Goal: Task Accomplishment & Management: Manage account settings

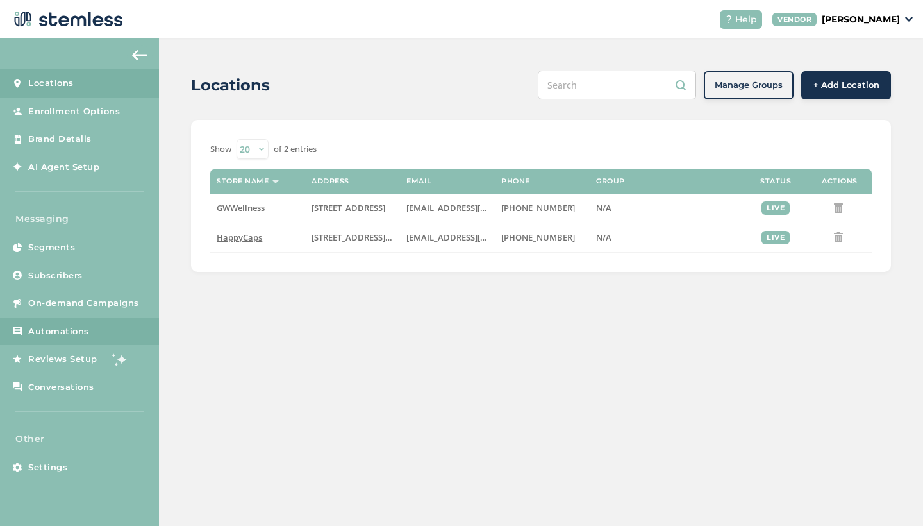
click at [81, 328] on span "Automations" at bounding box center [58, 331] width 61 height 13
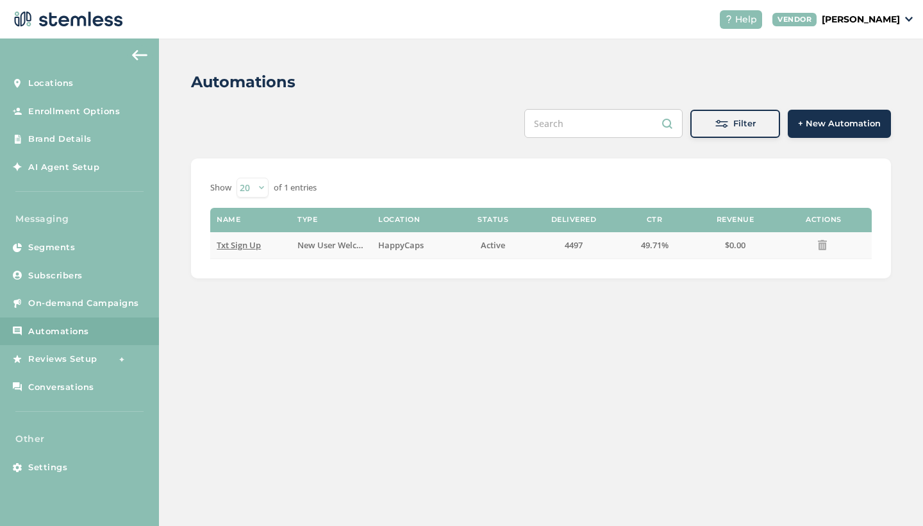
click at [238, 249] on span "Txt Sign Up" at bounding box center [239, 245] width 44 height 12
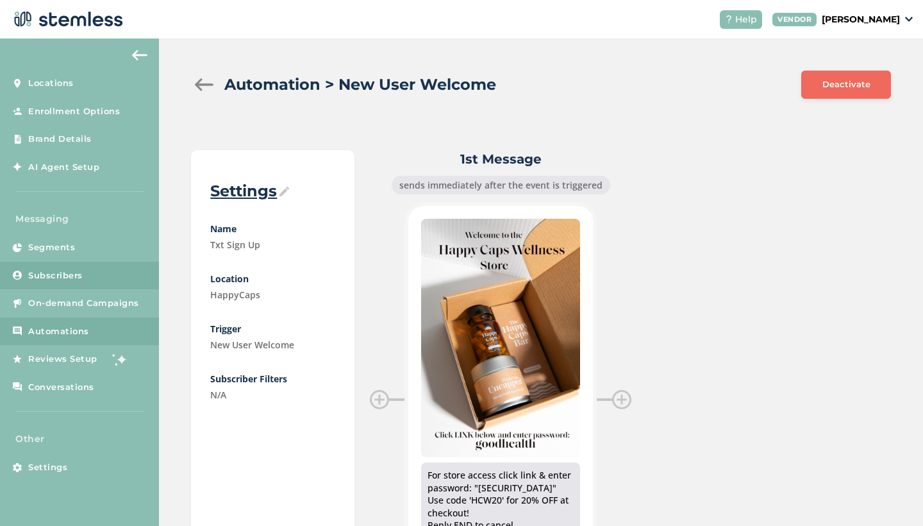
click at [55, 276] on span "Subscribers" at bounding box center [55, 275] width 55 height 13
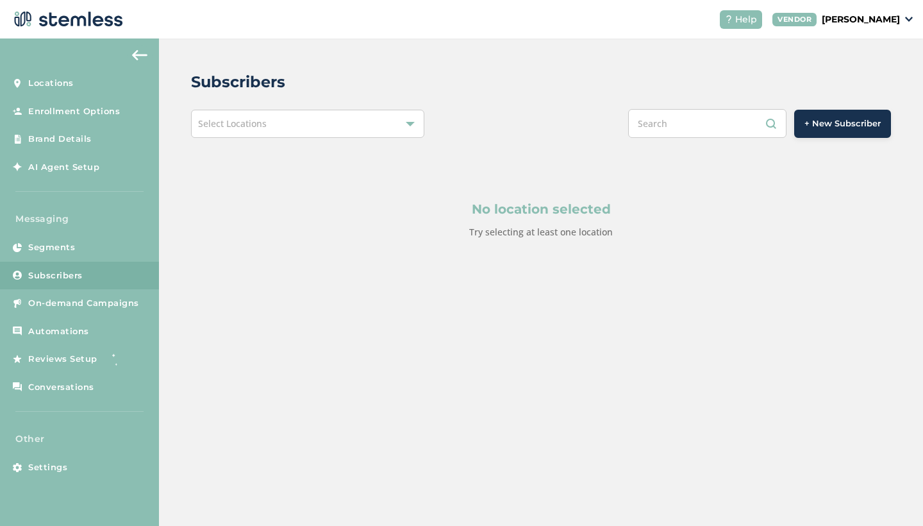
click at [301, 119] on div "Select Locations" at bounding box center [307, 124] width 233 height 28
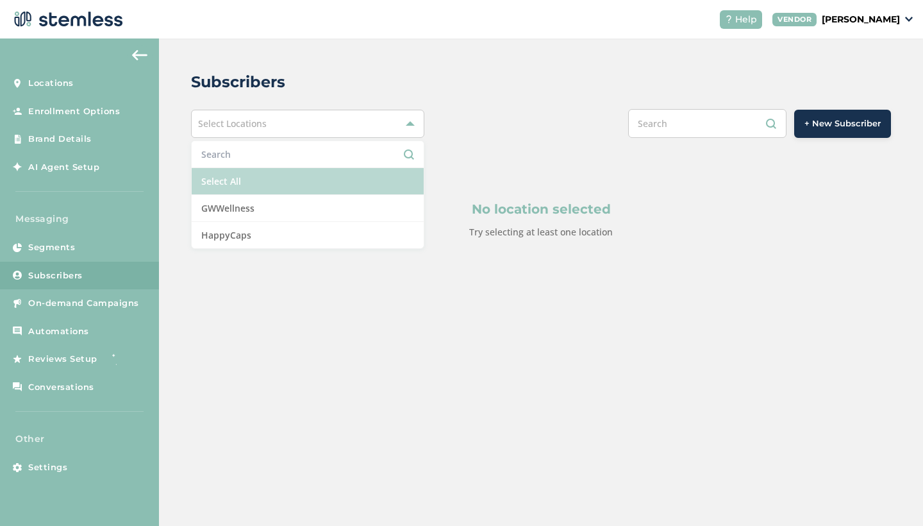
click at [273, 187] on li "Select All" at bounding box center [308, 181] width 232 height 27
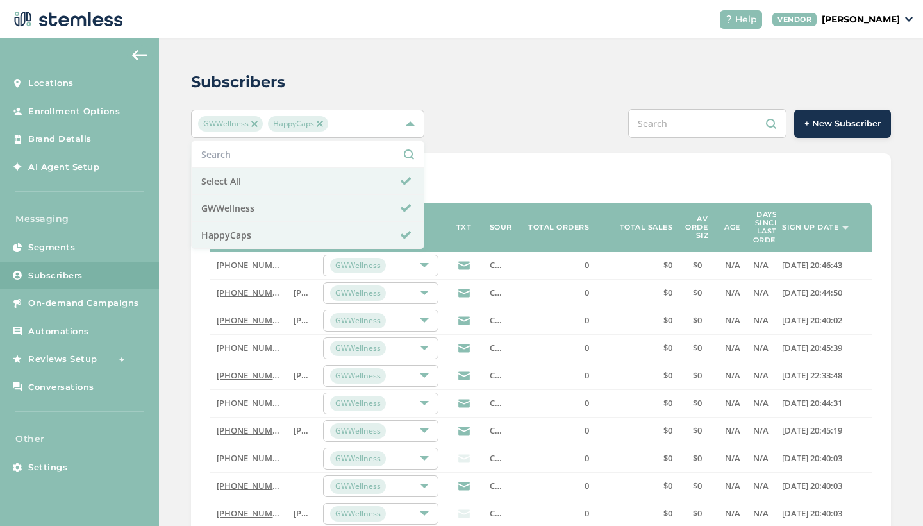
click at [466, 117] on div "GWWellness HappyCaps Select All GWWellness HappyCaps + New Subscriber" at bounding box center [541, 123] width 700 height 29
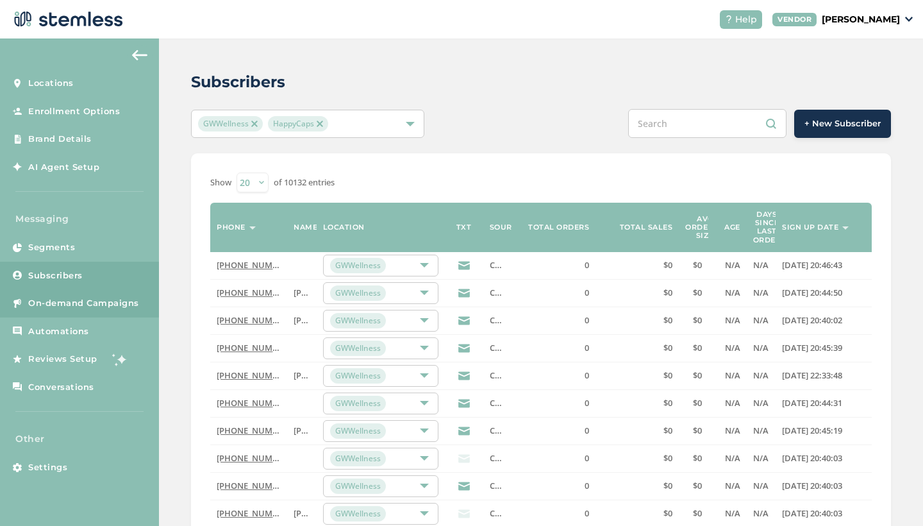
click at [85, 304] on span "On-demand Campaigns" at bounding box center [83, 303] width 111 height 13
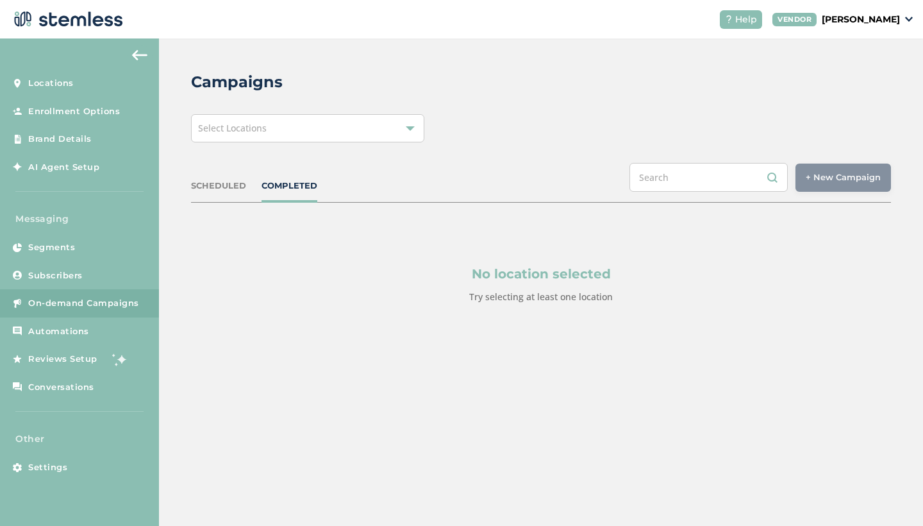
click at [255, 129] on span "Select Locations" at bounding box center [232, 128] width 69 height 12
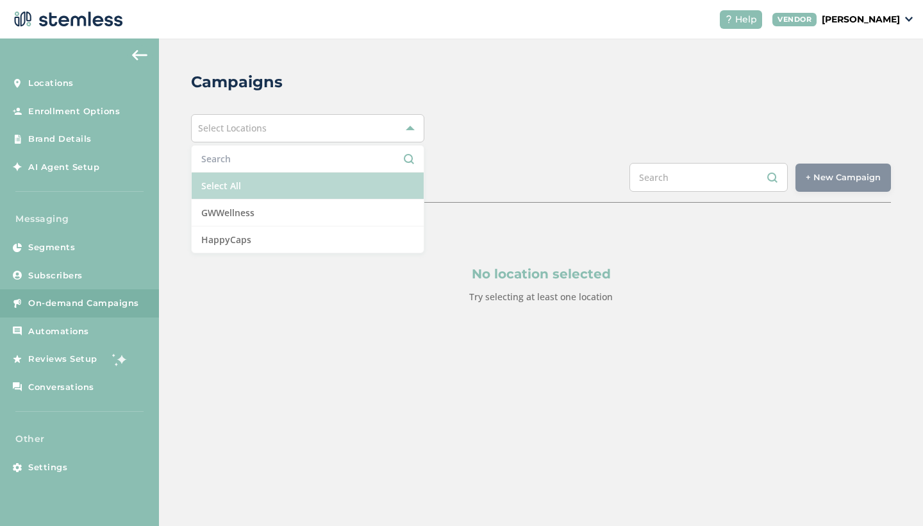
click at [238, 191] on li "Select All" at bounding box center [308, 186] width 232 height 27
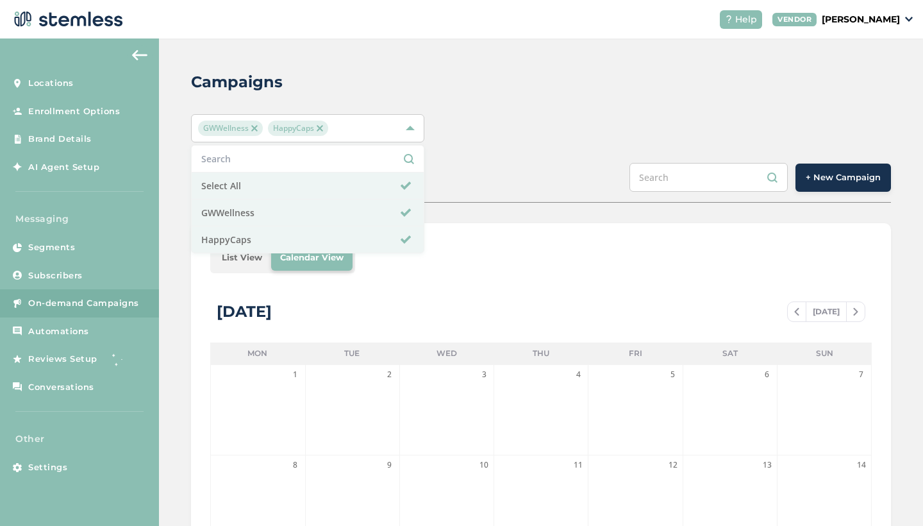
click at [244, 263] on li "List View" at bounding box center [242, 258] width 58 height 26
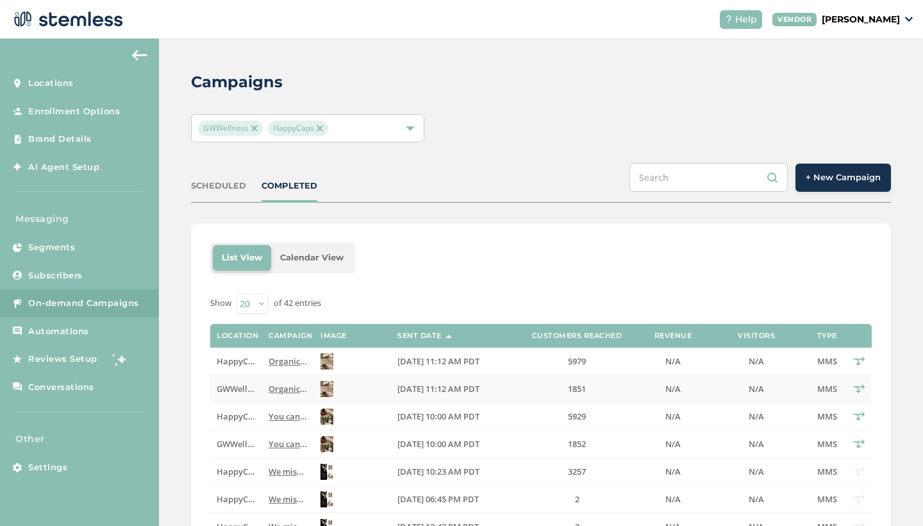
click at [286, 389] on span "Organic, high-quality mental health supplements sent directly to your door. For…" at bounding box center [585, 389] width 633 height 12
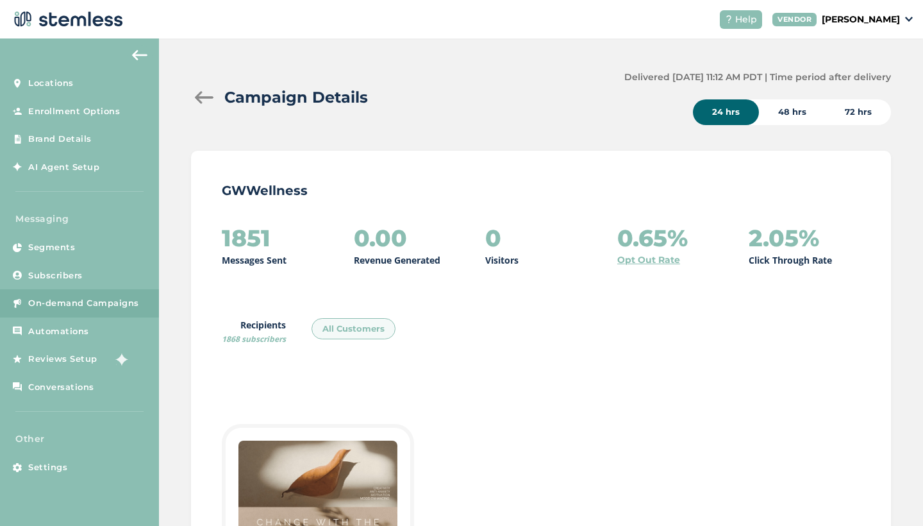
click at [875, 110] on div "72 hrs" at bounding box center [858, 112] width 65 height 26
click at [208, 93] on div at bounding box center [204, 97] width 26 height 13
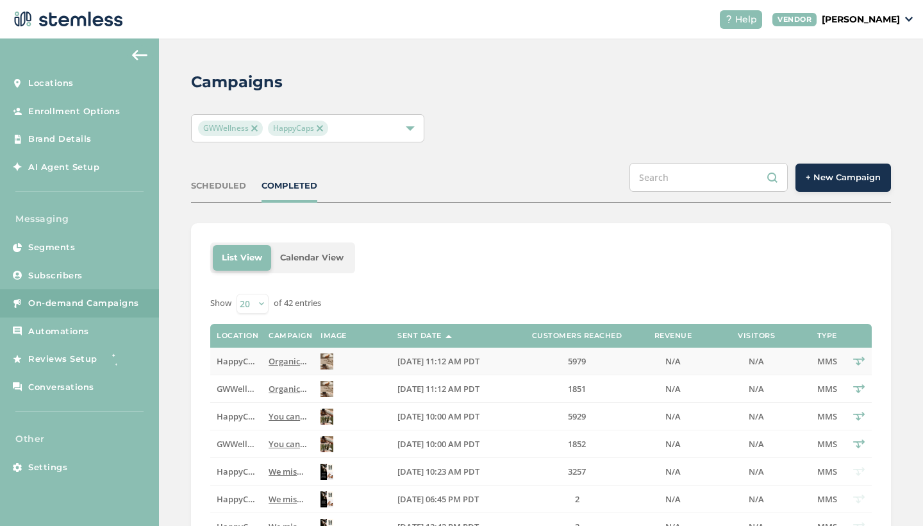
click at [280, 367] on td "Organic, high-quality mental health supplements sent directly to your door. For…" at bounding box center [288, 362] width 52 height 28
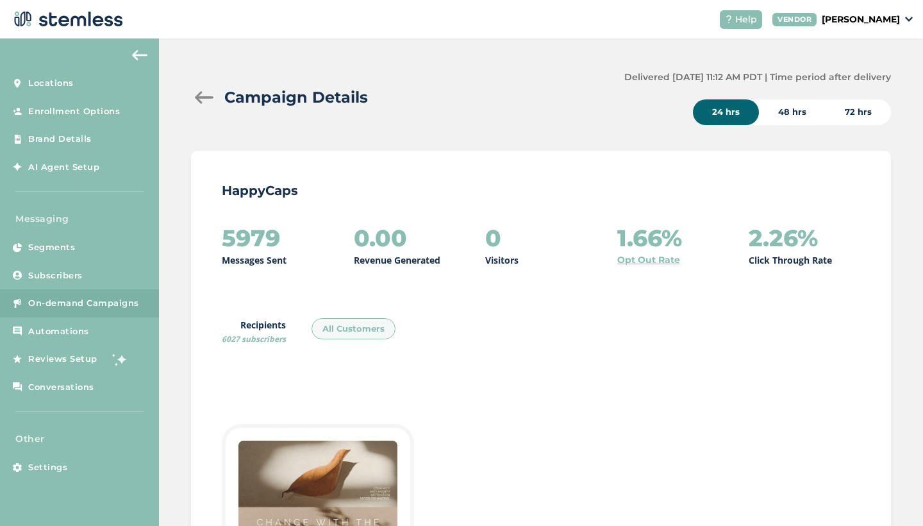
click at [859, 110] on div "72 hrs" at bounding box center [858, 112] width 65 height 26
click at [137, 58] on img at bounding box center [139, 55] width 15 height 10
